Goal: Information Seeking & Learning: Learn about a topic

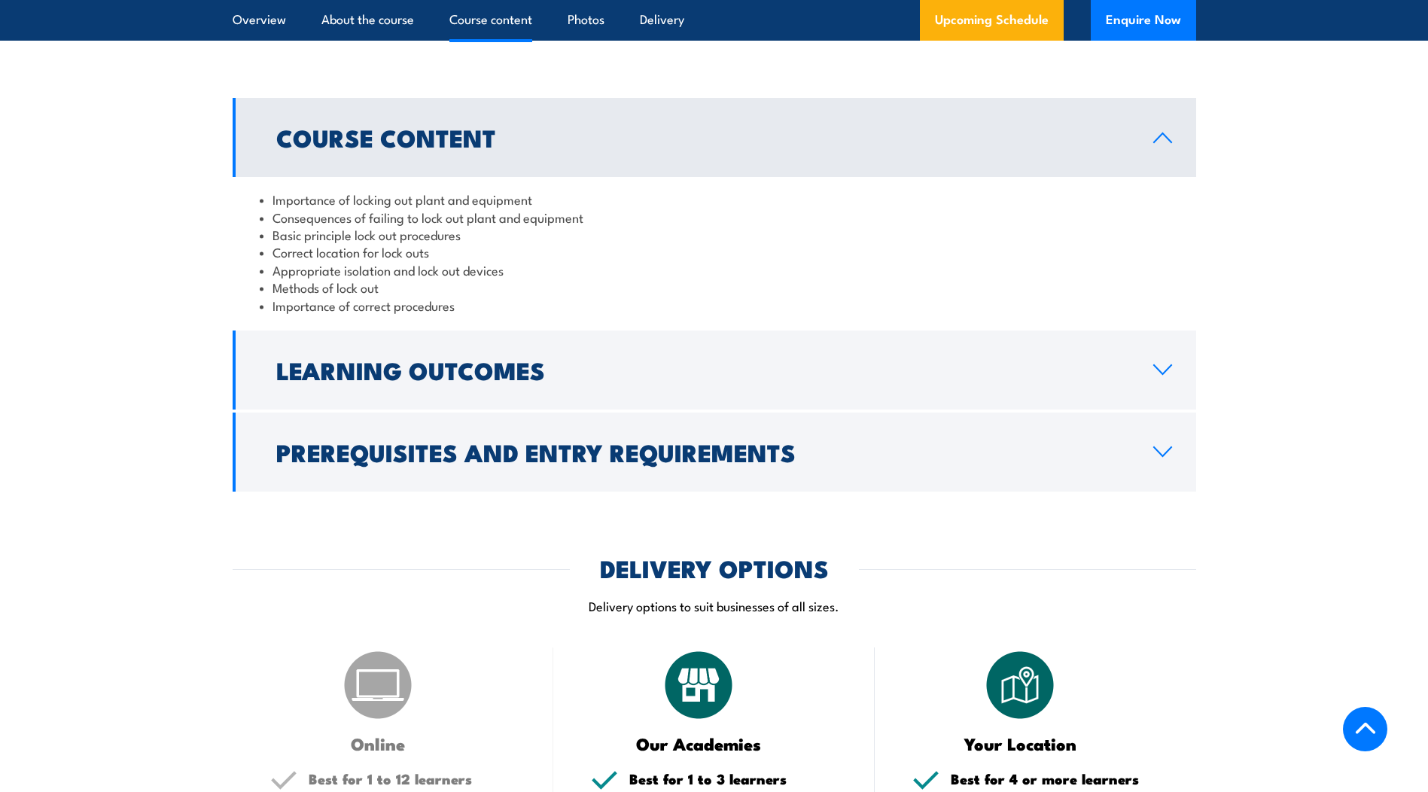
scroll to position [1430, 0]
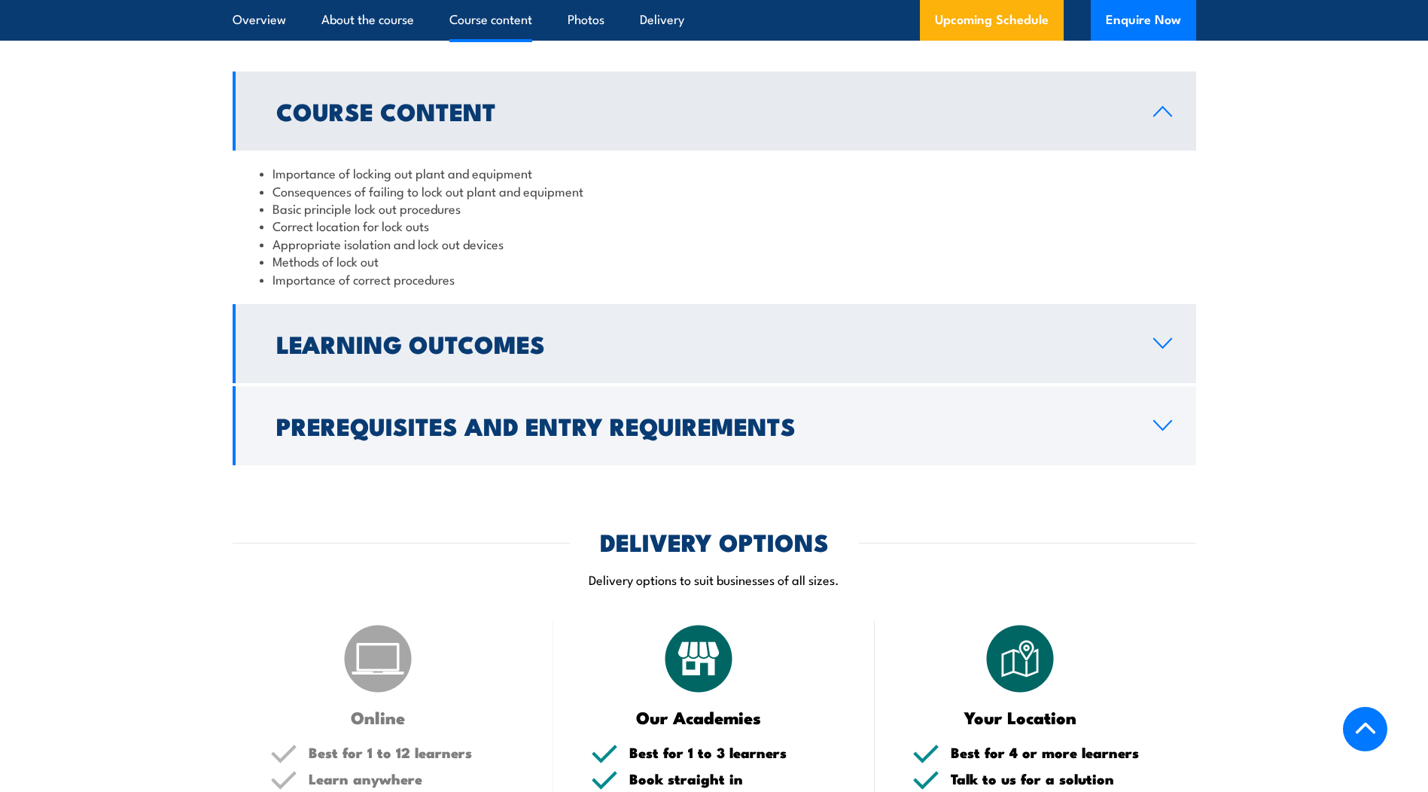
click at [610, 355] on link "Learning Outcomes" at bounding box center [714, 343] width 963 height 79
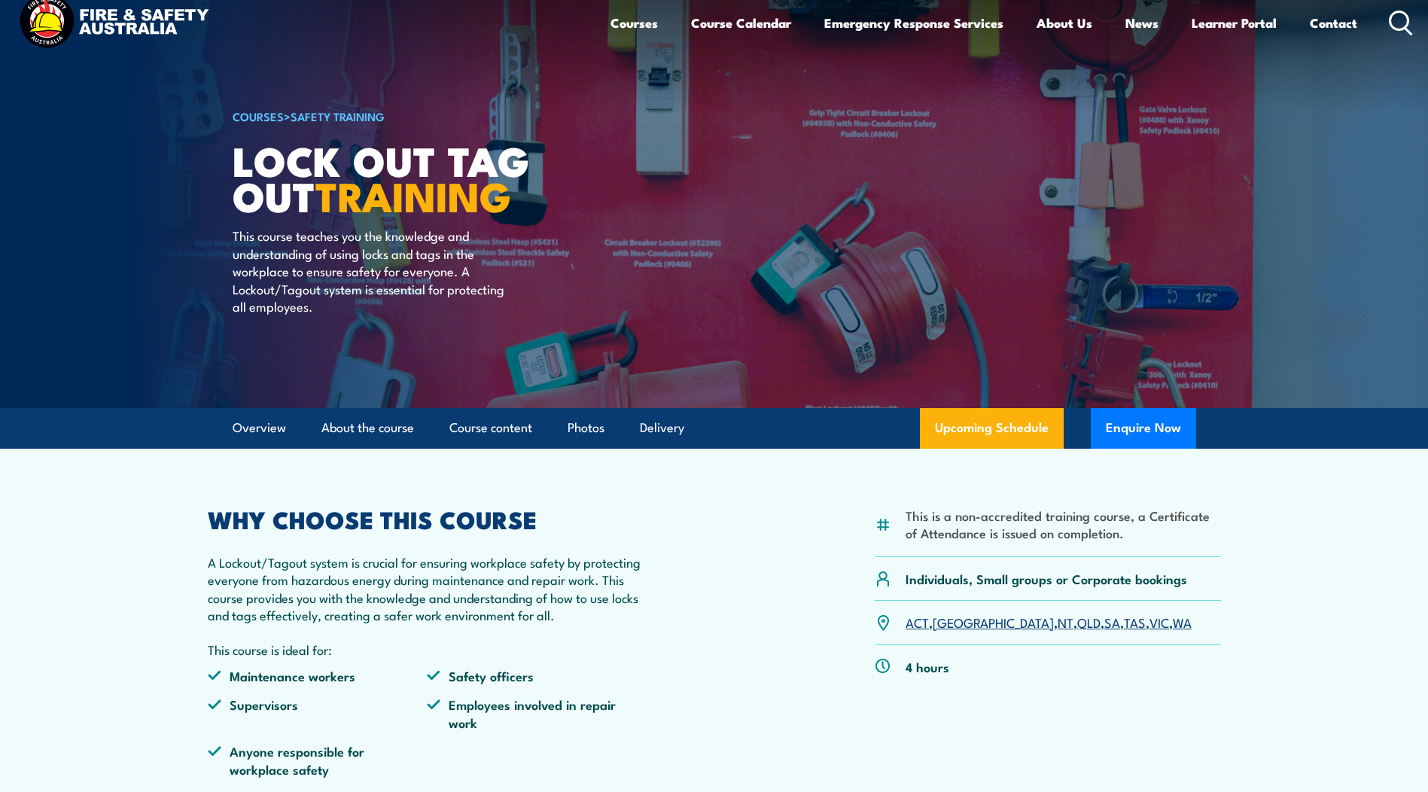
scroll to position [0, 0]
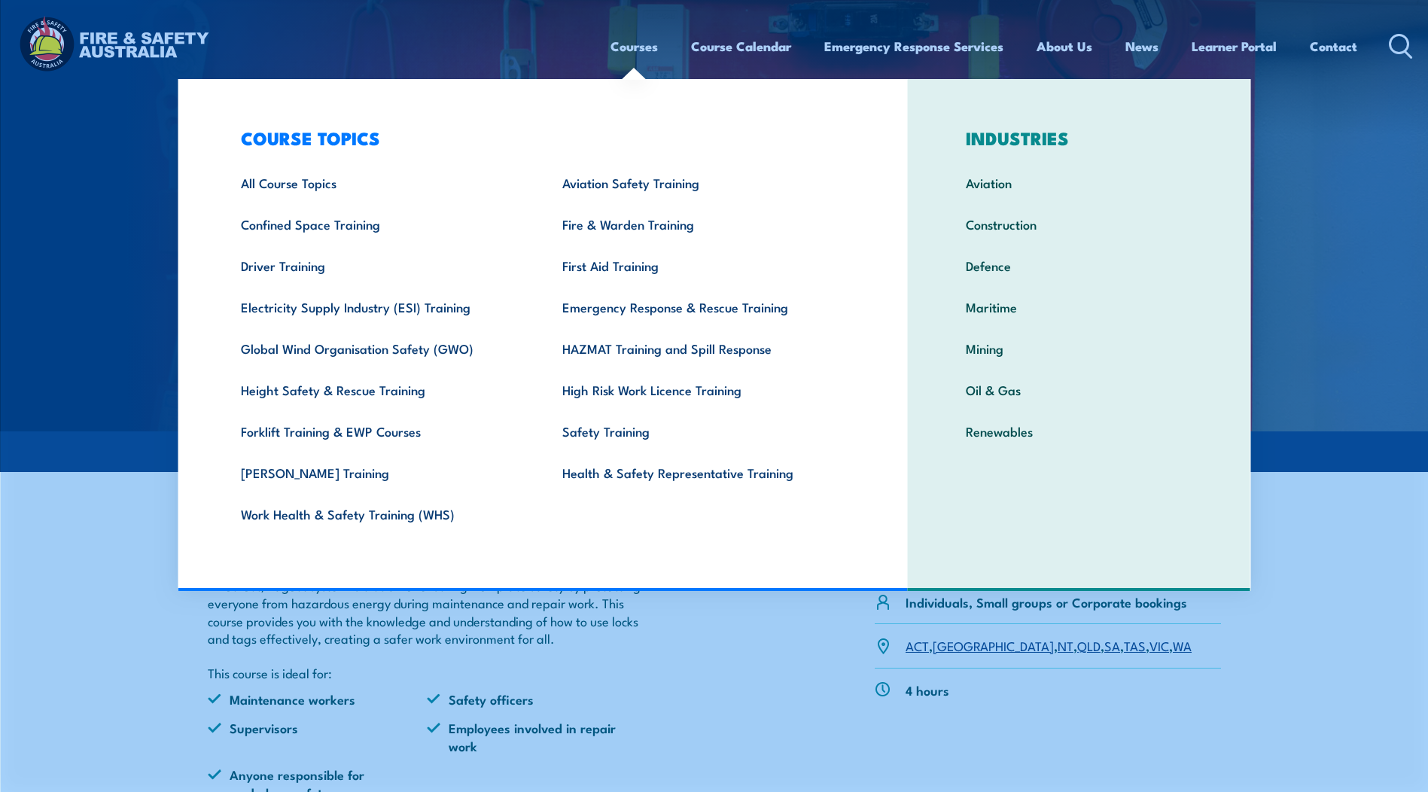
click at [628, 47] on link "Courses" at bounding box center [633, 46] width 47 height 40
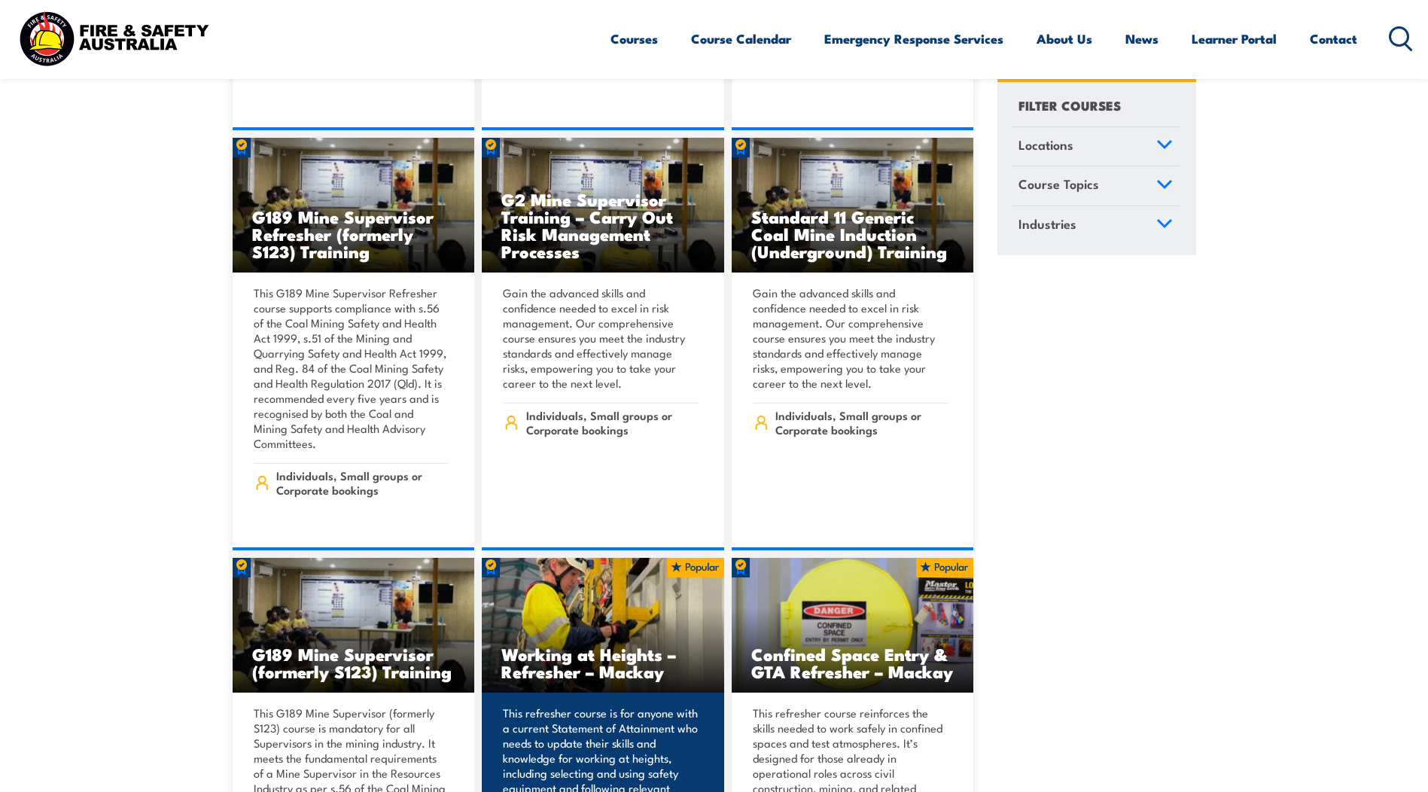
scroll to position [1430, 0]
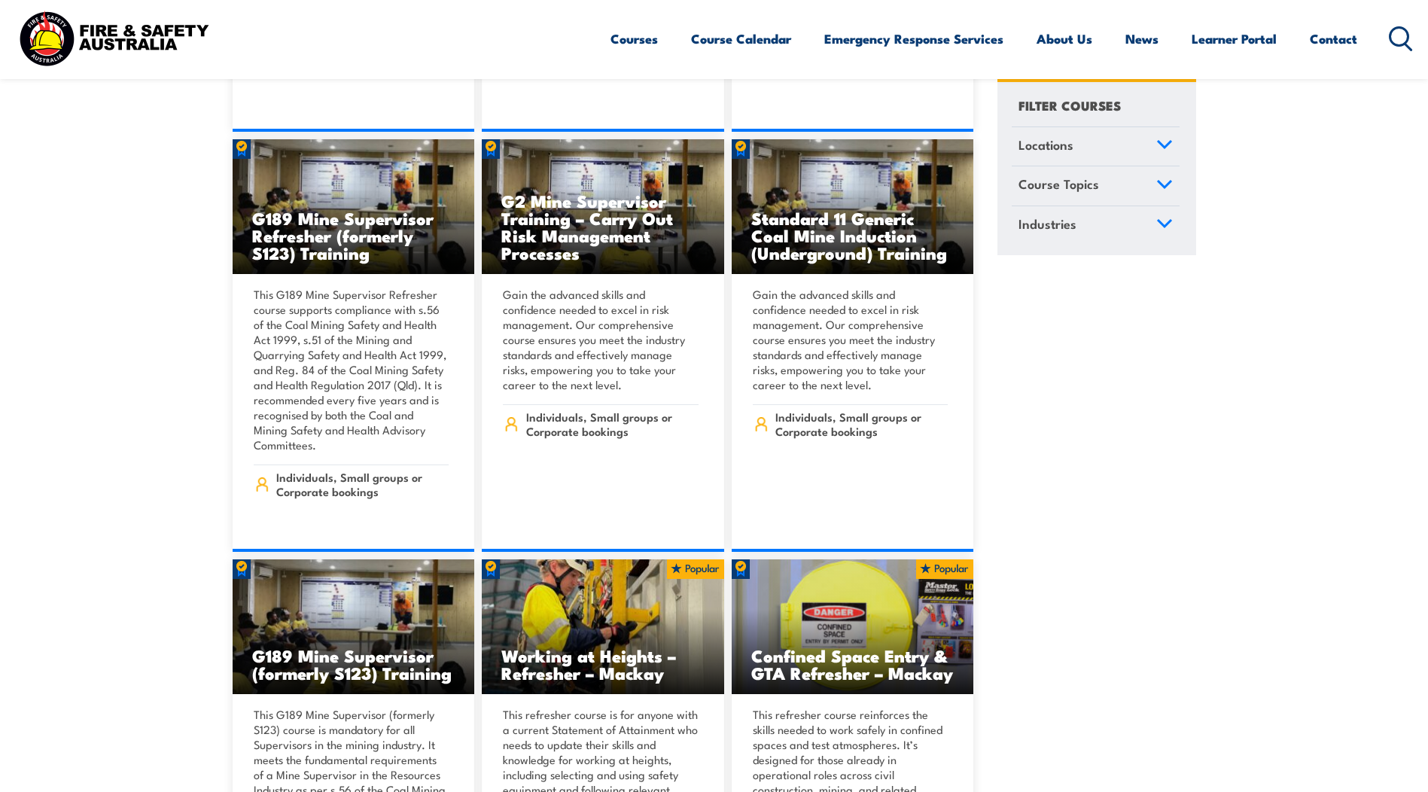
click at [1136, 154] on link "Locations" at bounding box center [1095, 146] width 168 height 39
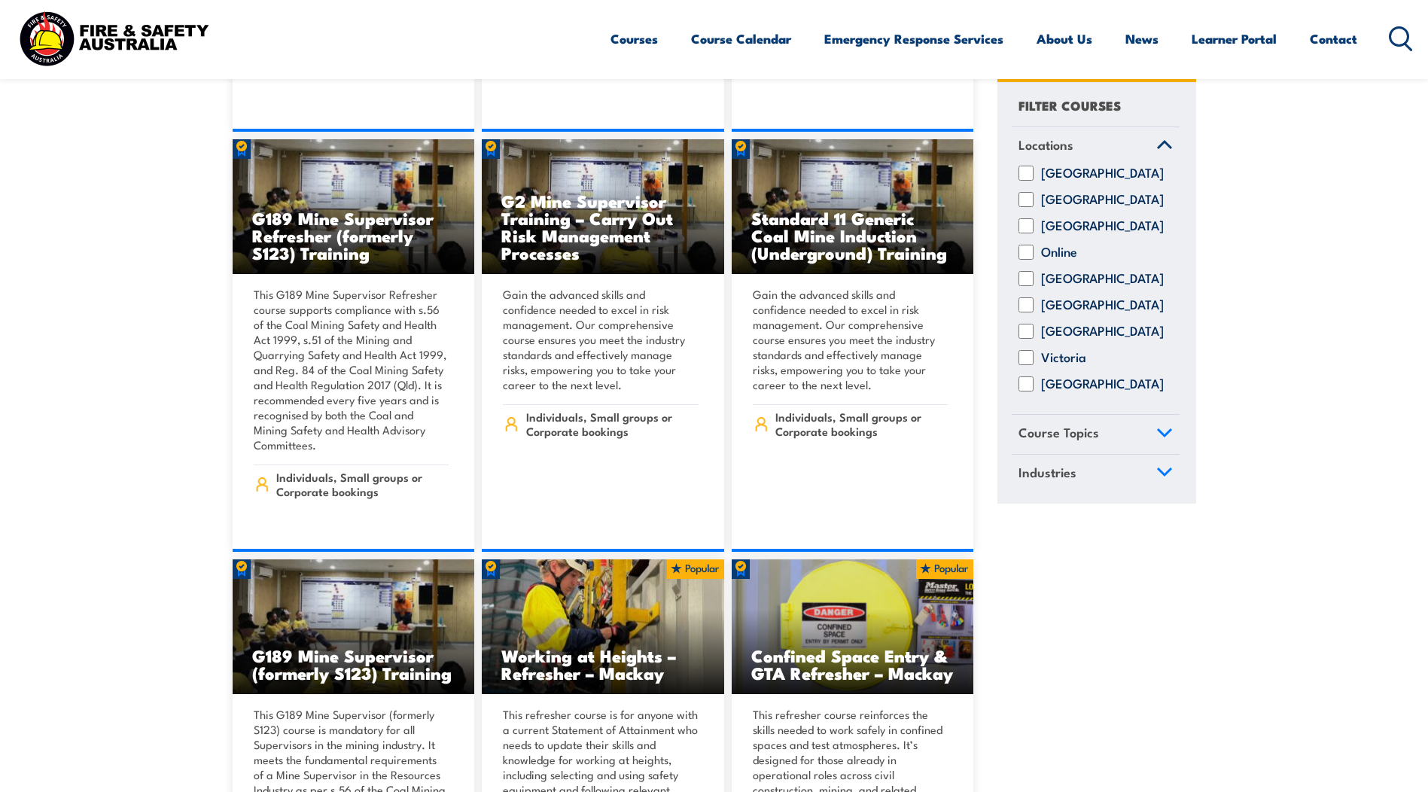
click at [1026, 366] on input "Victoria" at bounding box center [1025, 358] width 15 height 15
checkbox input "true"
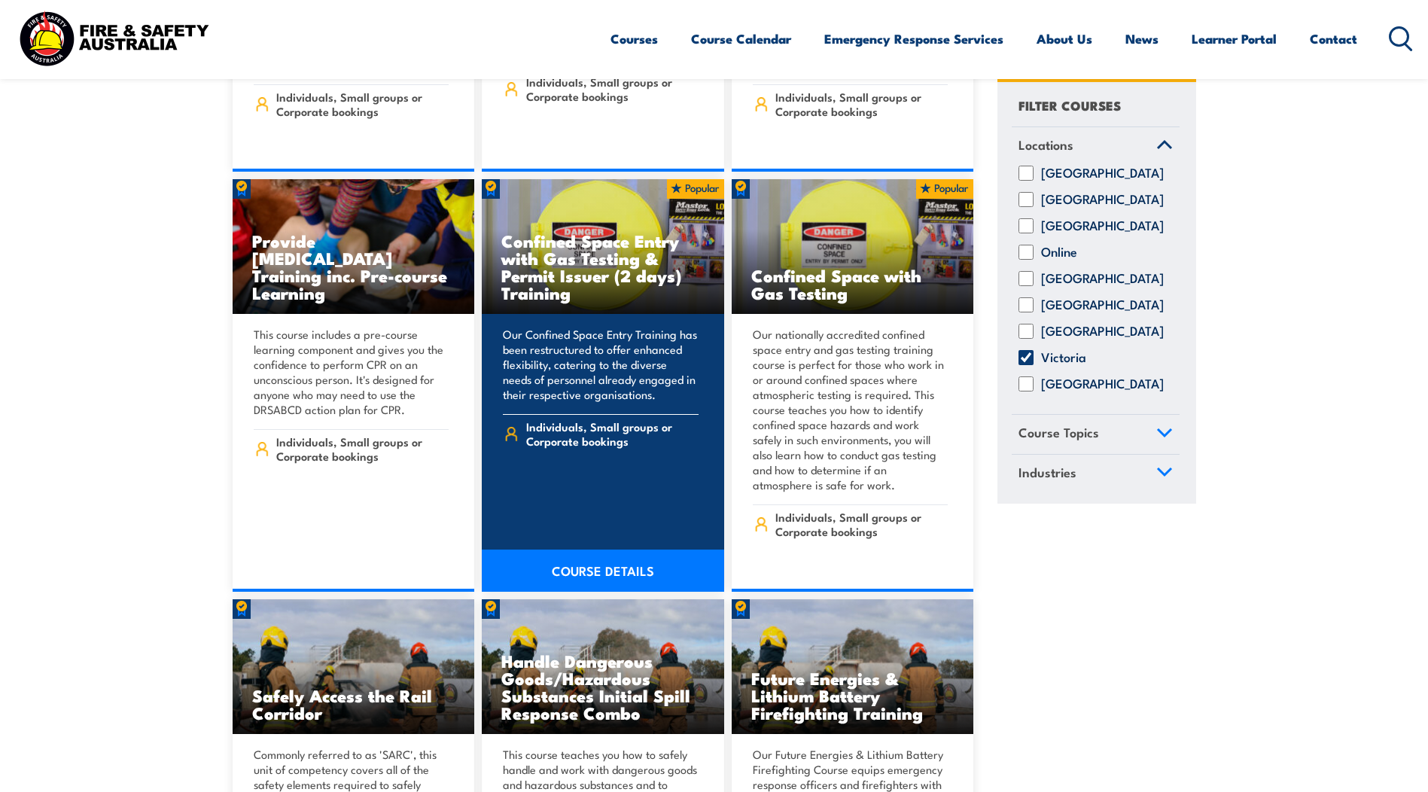
scroll to position [1129, 0]
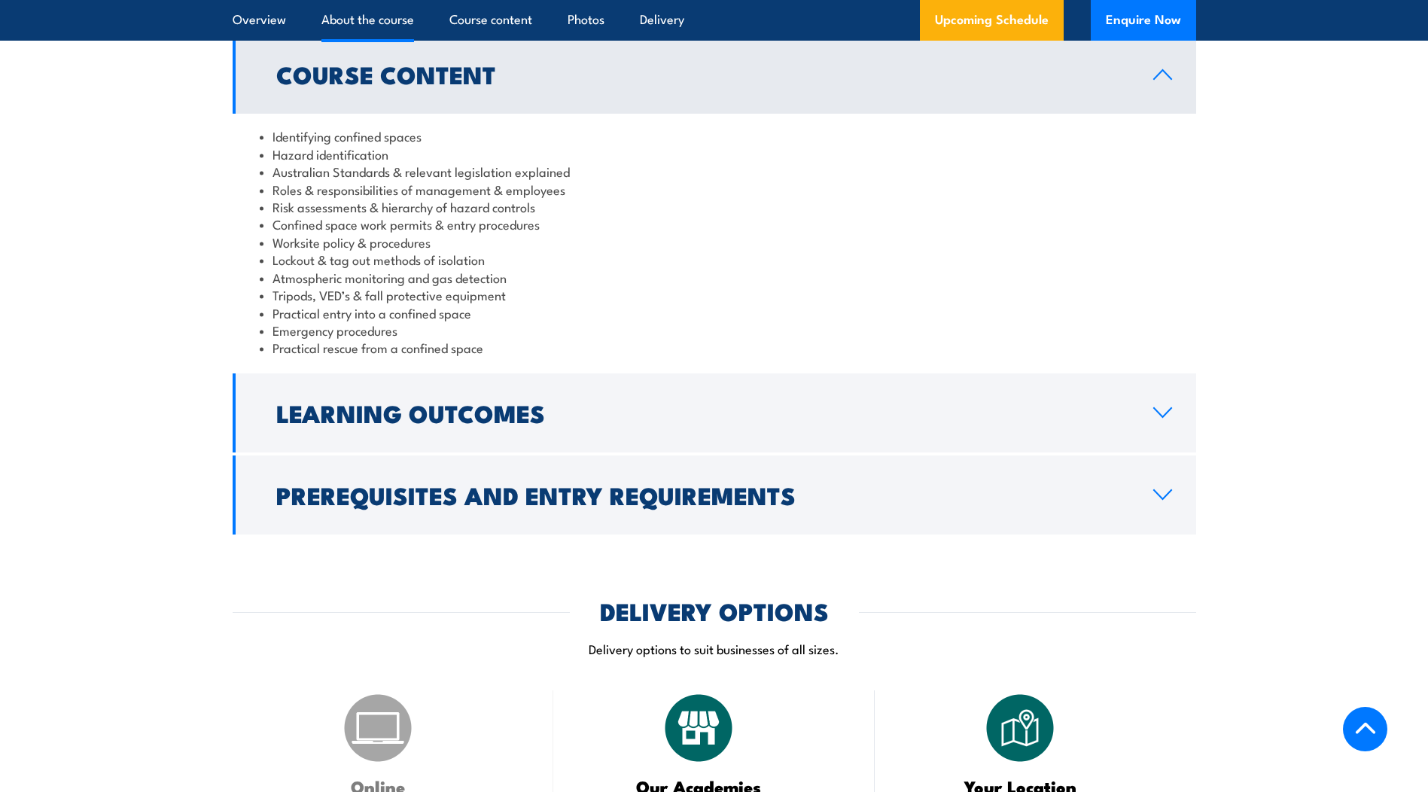
scroll to position [1580, 0]
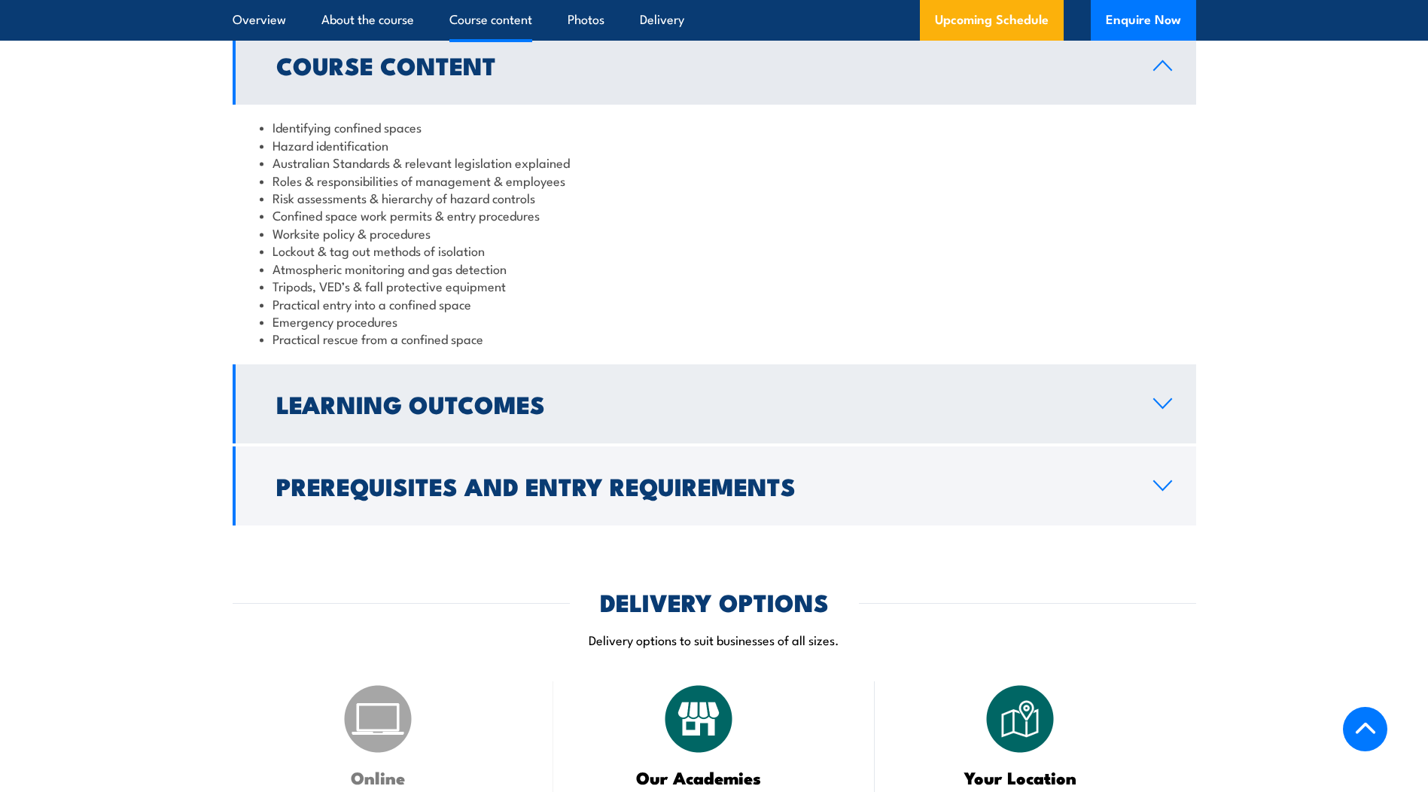
click at [625, 432] on link "Learning Outcomes" at bounding box center [714, 403] width 963 height 79
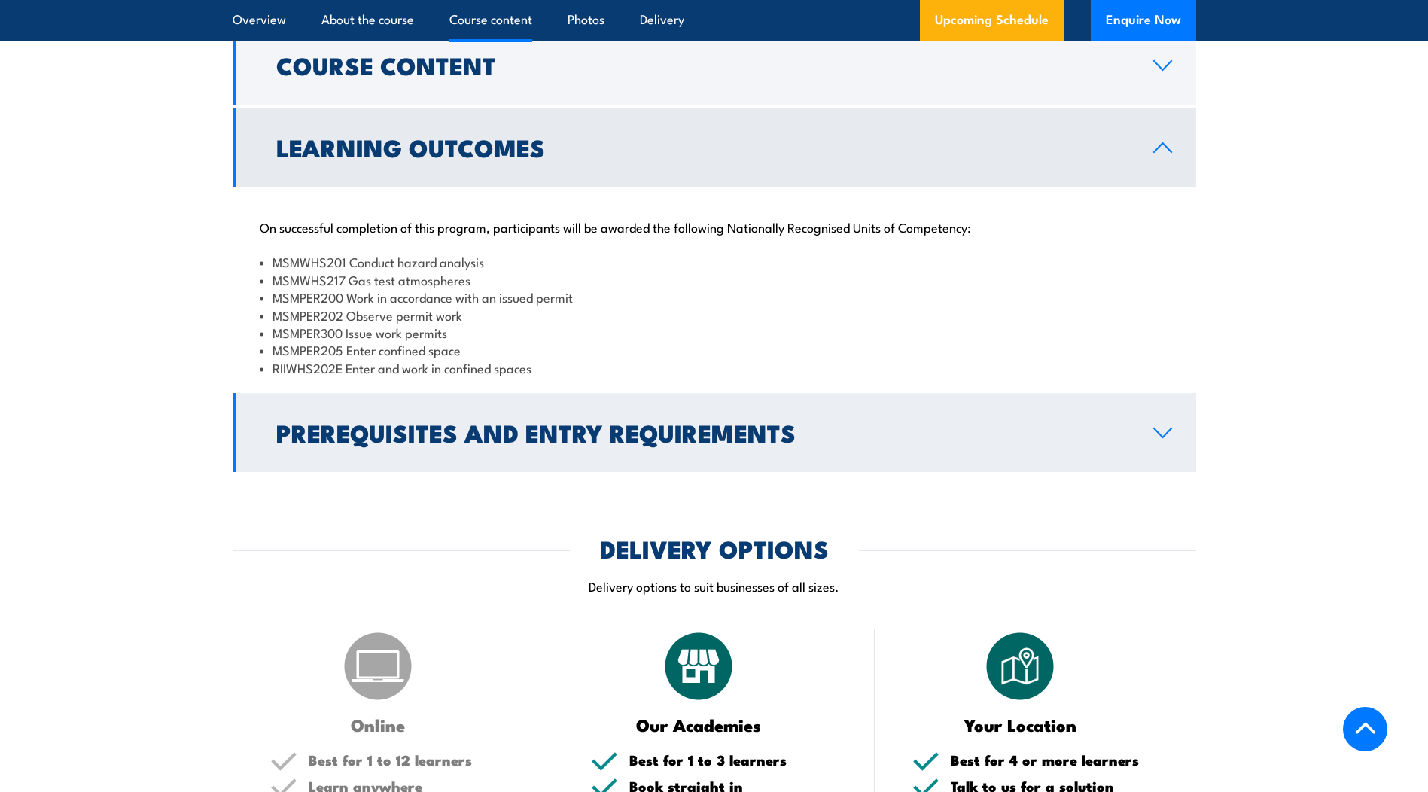
click at [369, 443] on h2 "Prerequisites and Entry Requirements" at bounding box center [702, 431] width 853 height 21
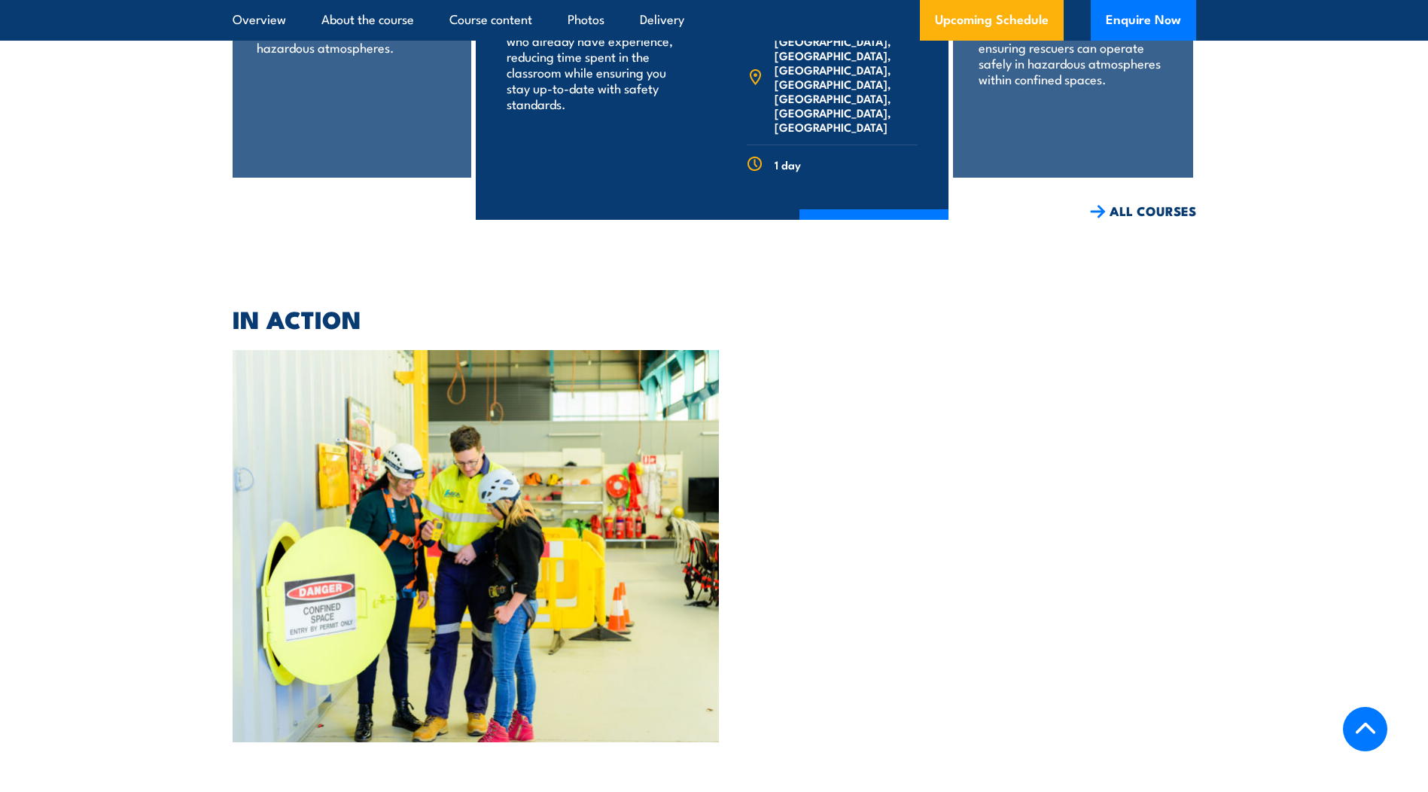
scroll to position [5042, 0]
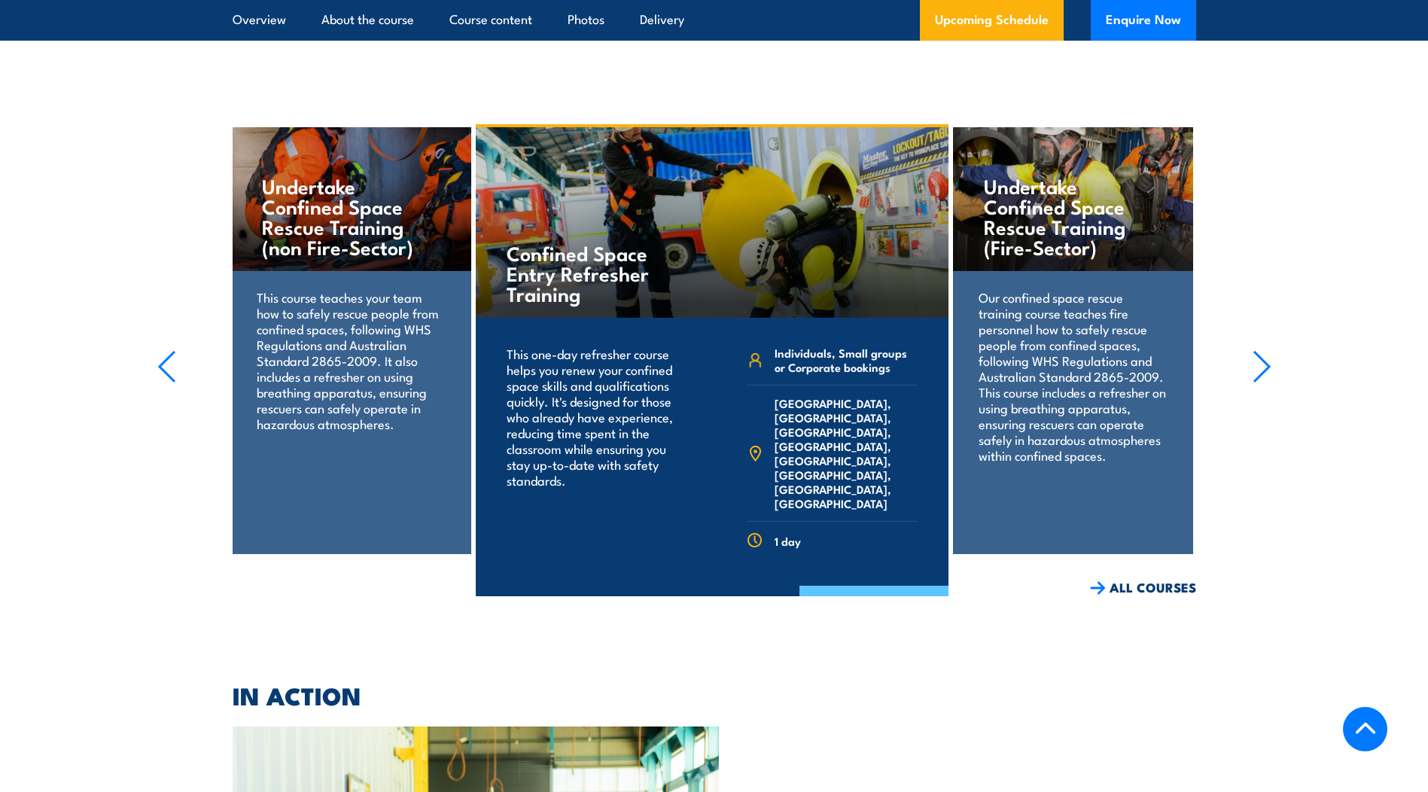
click at [878, 586] on link "COURSE DETAILS" at bounding box center [873, 605] width 149 height 39
